Goal: Task Accomplishment & Management: Manage account settings

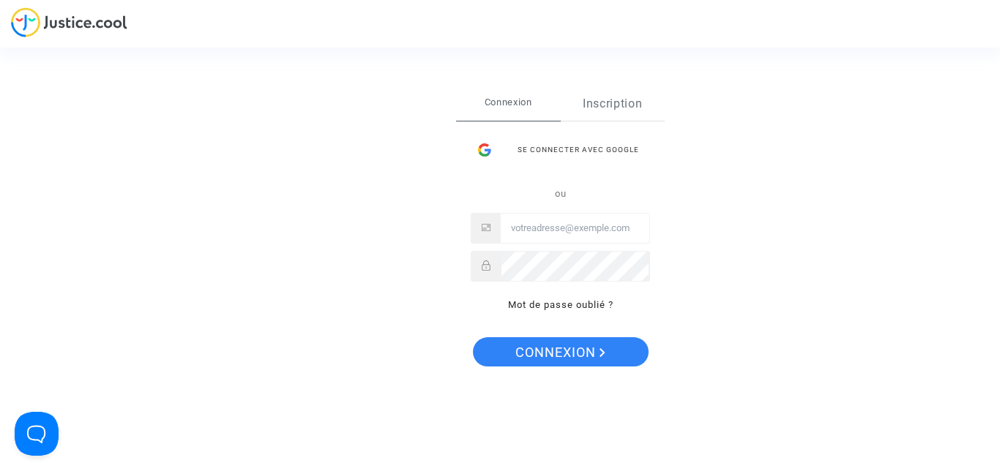
click at [595, 103] on link "Inscription" at bounding box center [613, 104] width 105 height 34
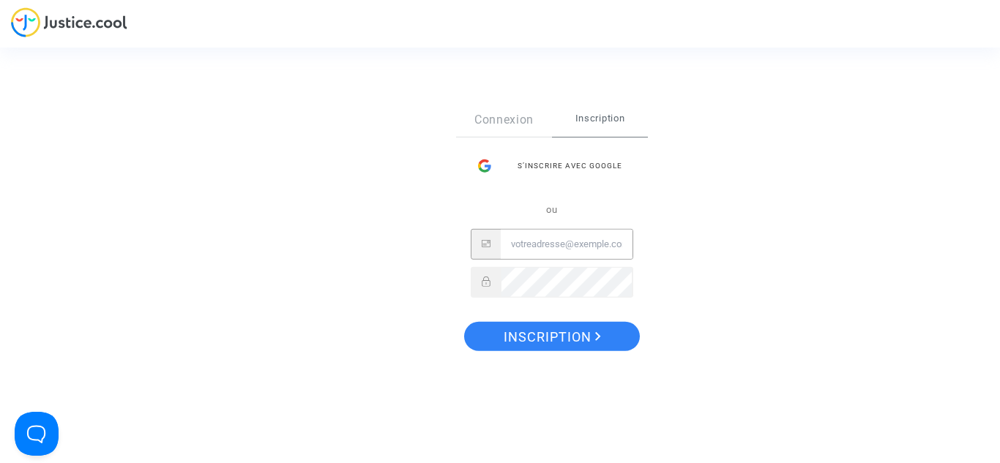
click at [550, 249] on input "Email" at bounding box center [567, 244] width 132 height 29
type input "thibault.marichal@hotmail.be"
click at [501, 297] on div at bounding box center [552, 282] width 163 height 31
click at [501, 122] on link "Connexion" at bounding box center [504, 119] width 96 height 34
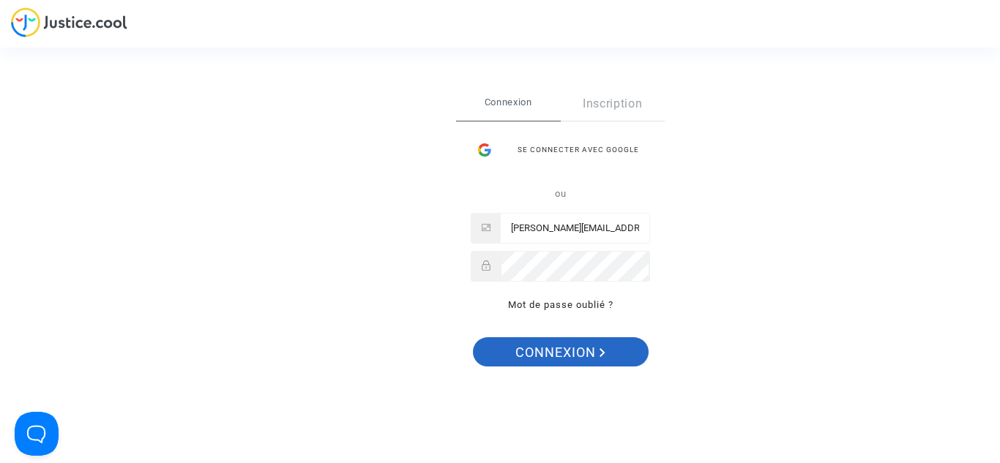
click at [542, 346] on span "Connexion" at bounding box center [560, 352] width 90 height 31
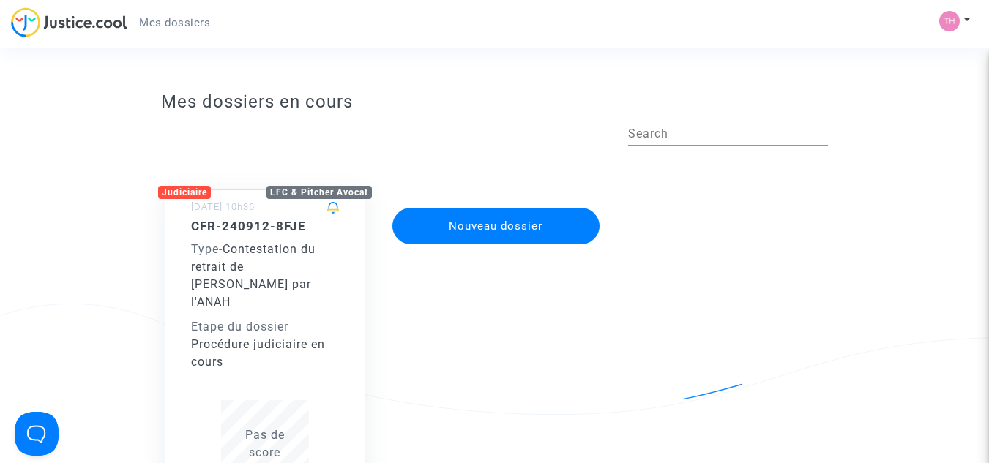
click at [297, 336] on div "Procédure judiciaire en cours" at bounding box center [265, 353] width 148 height 35
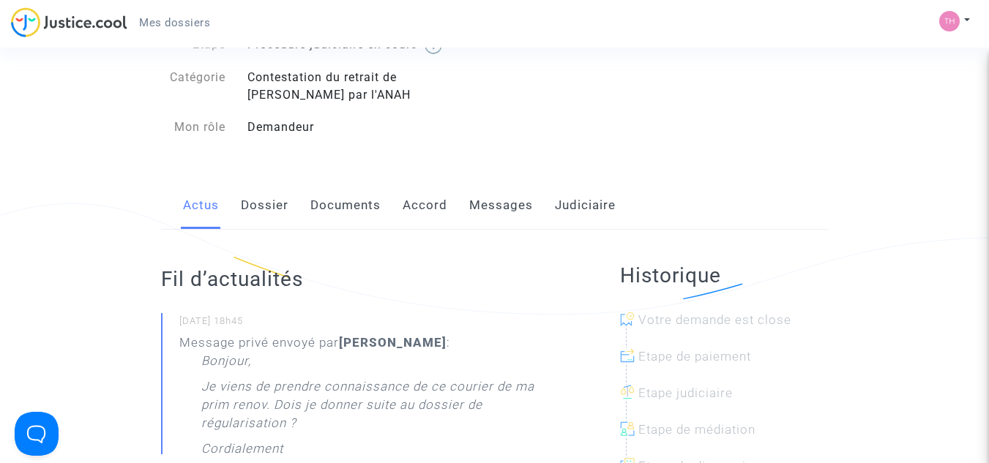
scroll to position [146, 0]
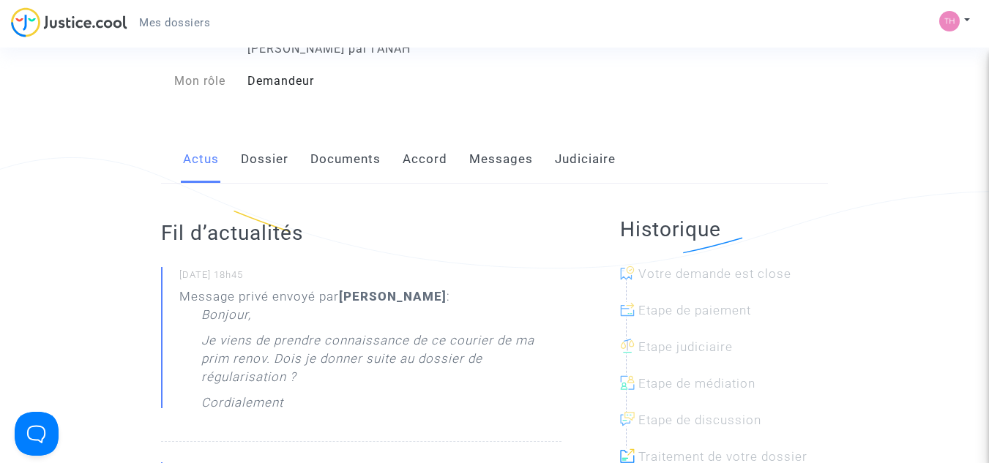
click at [494, 157] on link "Messages" at bounding box center [501, 159] width 64 height 48
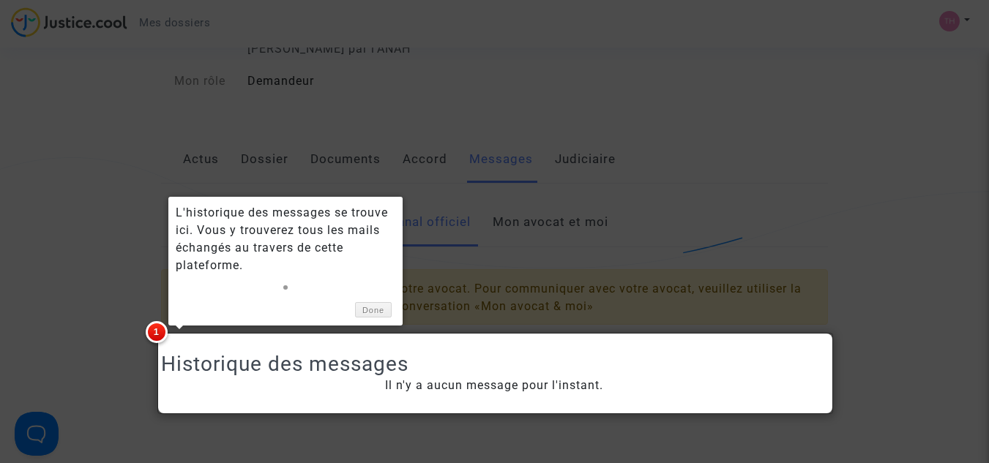
scroll to position [198, 0]
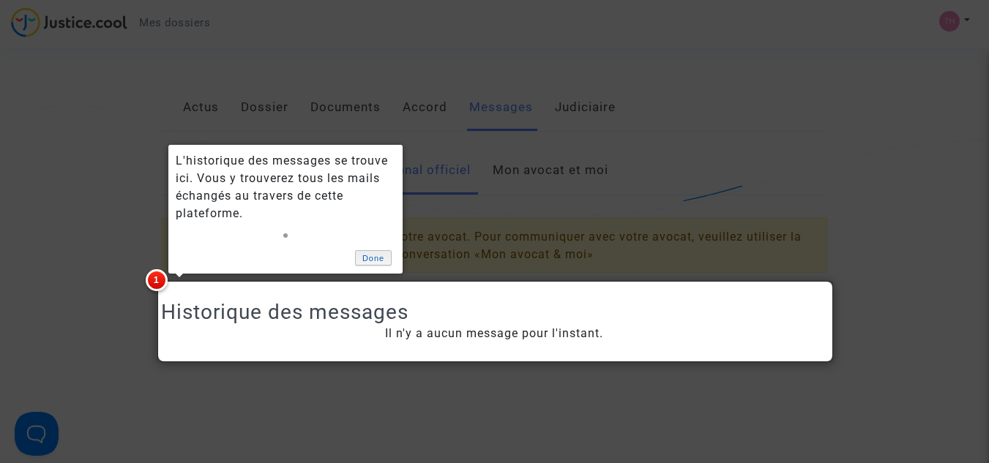
click at [367, 258] on link "Done" at bounding box center [373, 257] width 37 height 15
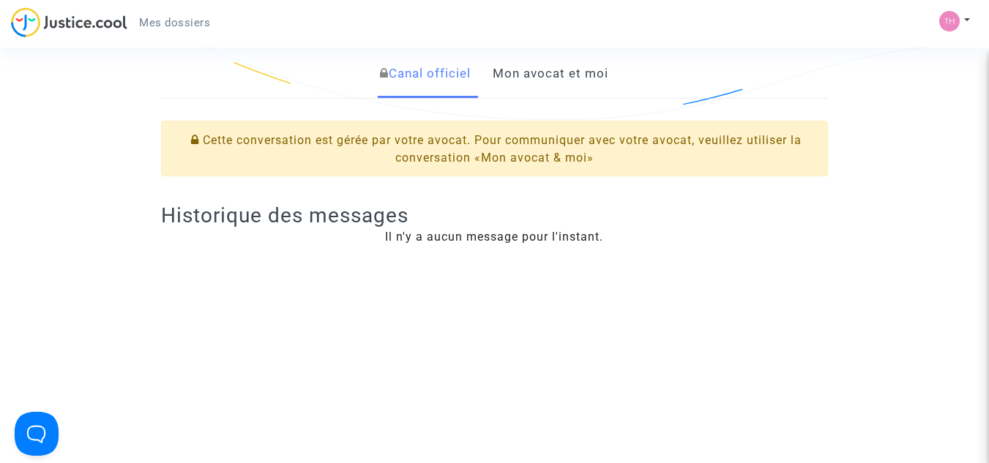
scroll to position [169, 0]
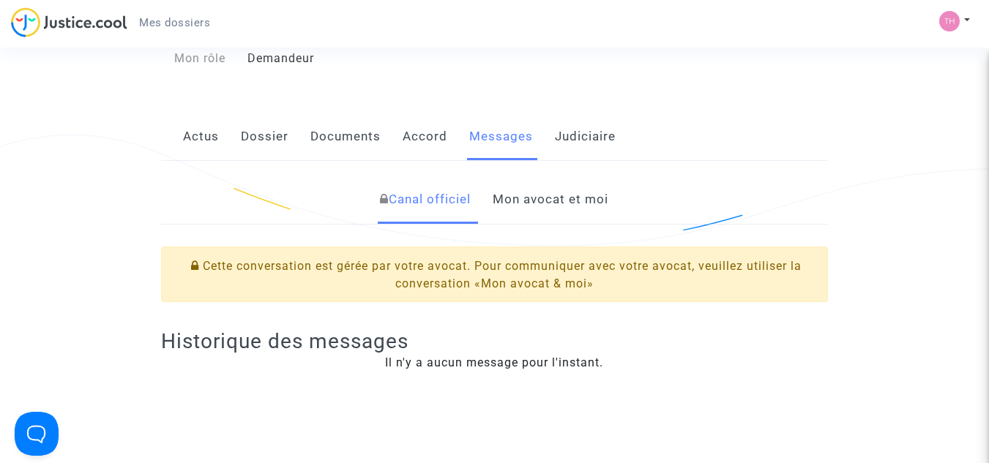
click at [538, 202] on link "Mon avocat et moi" at bounding box center [551, 200] width 116 height 48
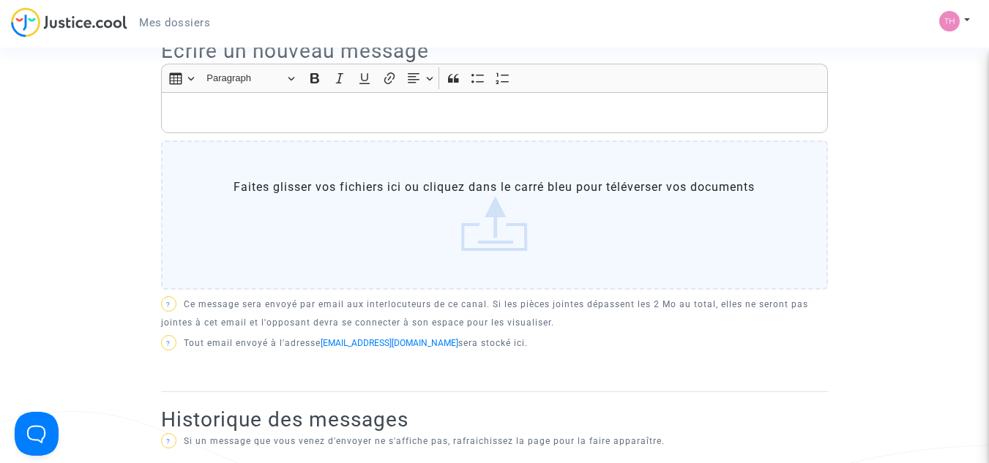
scroll to position [345, 0]
